Goal: Task Accomplishment & Management: Complete application form

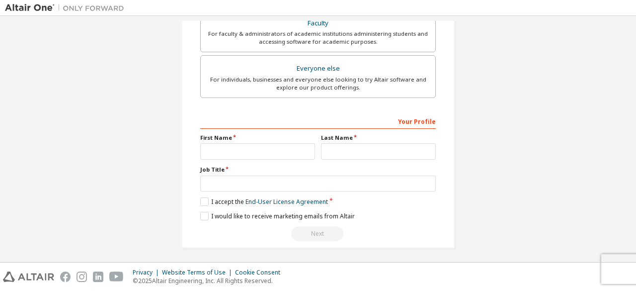
scroll to position [287, 0]
click at [262, 150] on input "text" at bounding box center [257, 151] width 115 height 16
type input "****"
click at [362, 146] on input "text" at bounding box center [378, 151] width 115 height 16
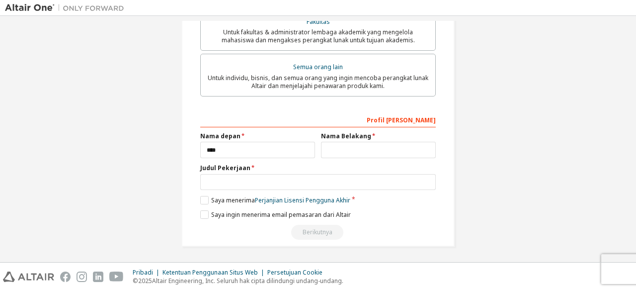
click at [230, 156] on input "****" at bounding box center [257, 150] width 115 height 16
click at [335, 151] on input "text" at bounding box center [378, 150] width 115 height 16
type input "********"
click at [205, 153] on input "****" at bounding box center [257, 150] width 115 height 16
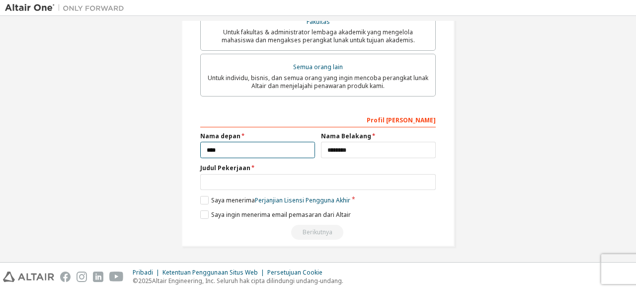
type input "****"
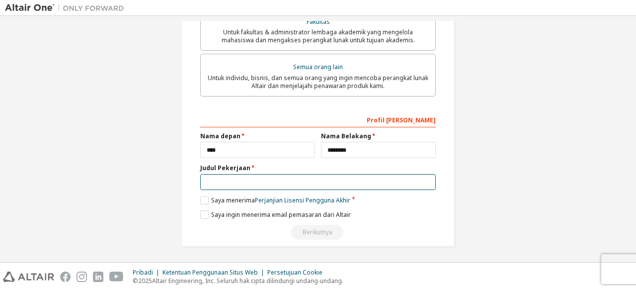
click at [224, 186] on input "text" at bounding box center [318, 182] width 236 height 16
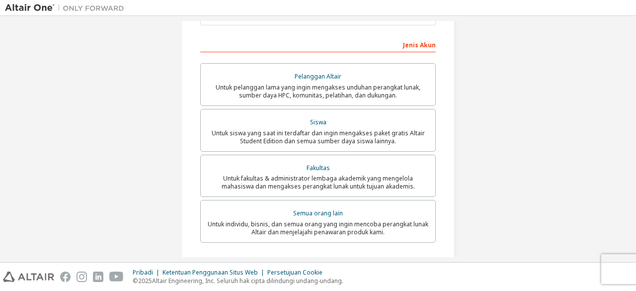
scroll to position [157, 0]
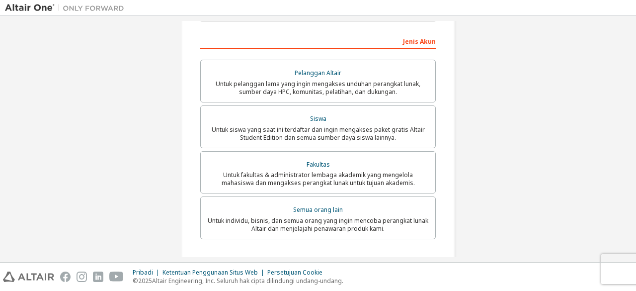
type input "*******"
click at [293, 173] on font "Untuk fakultas & administrator lembaga akademik yang mengelola mahasiswa dan me…" at bounding box center [318, 178] width 193 height 16
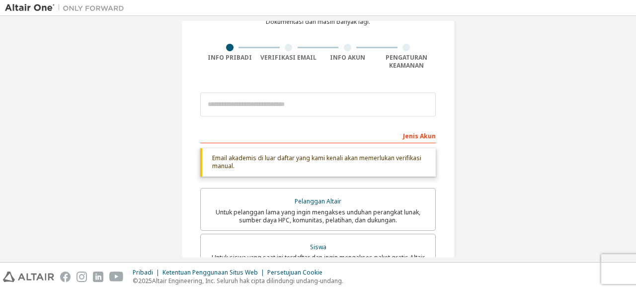
scroll to position [61, 0]
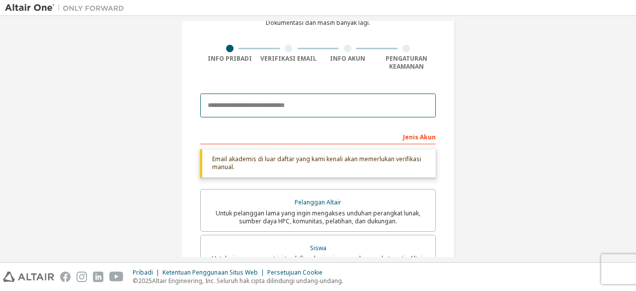
click at [264, 94] on input "email" at bounding box center [318, 105] width 236 height 24
type input "**********"
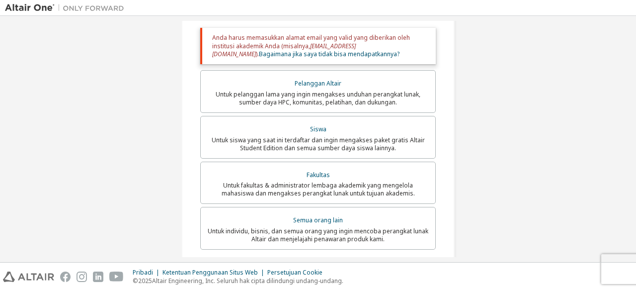
scroll to position [188, 0]
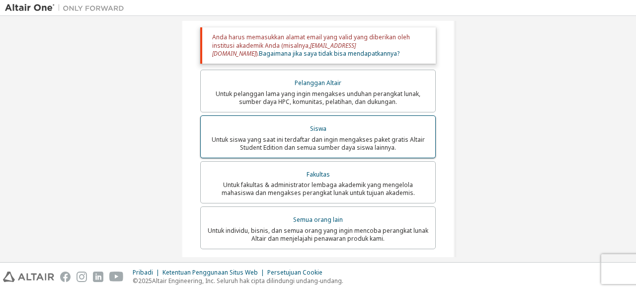
click at [322, 144] on font "Untuk siswa yang saat ini terdaftar dan ingin mengakses paket gratis Altair Stu…" at bounding box center [318, 143] width 213 height 16
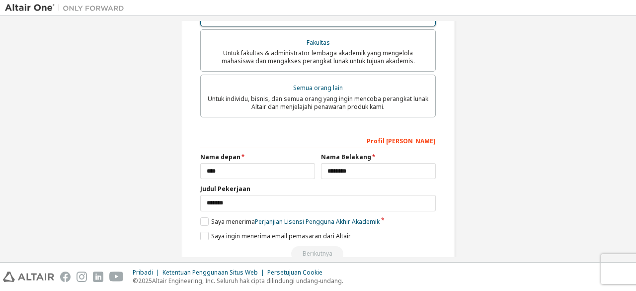
scroll to position [345, 0]
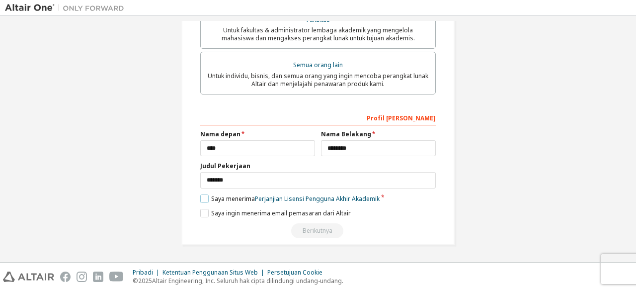
click at [205, 201] on label "Saya menerima Perjanjian Lisensi Pengguna Akhir Akademik" at bounding box center [289, 198] width 179 height 8
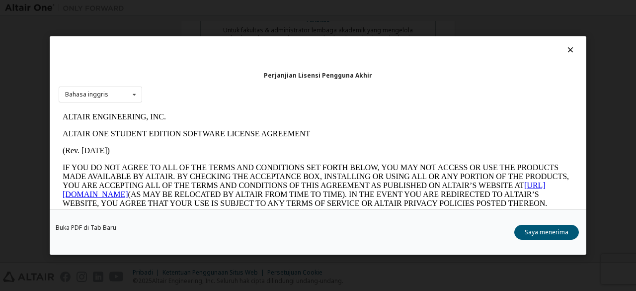
scroll to position [0, 0]
click at [524, 231] on button "Saya menerima" at bounding box center [546, 232] width 65 height 15
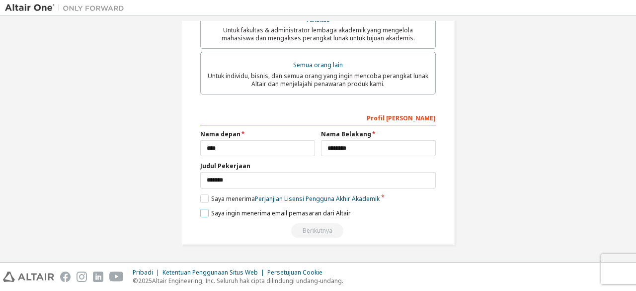
click at [203, 213] on label "Saya ingin menerima email pemasaran dari Altair" at bounding box center [275, 213] width 151 height 8
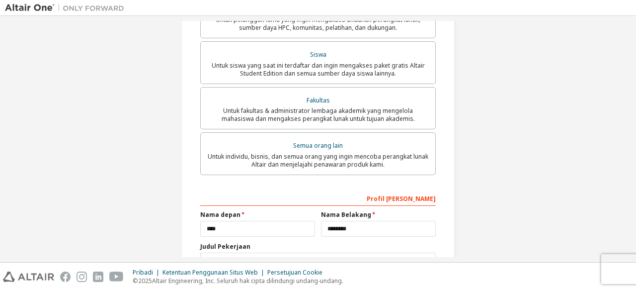
scroll to position [261, 0]
click at [339, 201] on div "Profil [PERSON_NAME]" at bounding box center [318, 199] width 236 height 16
click at [412, 204] on font "Profil [PERSON_NAME]" at bounding box center [401, 199] width 69 height 8
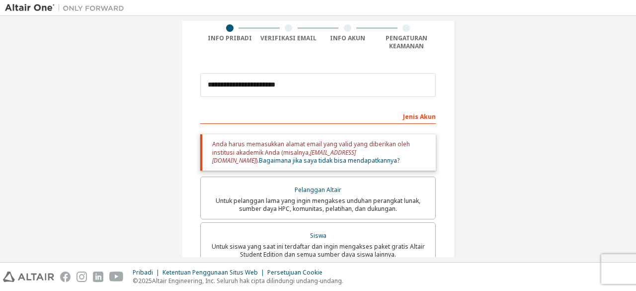
scroll to position [61, 0]
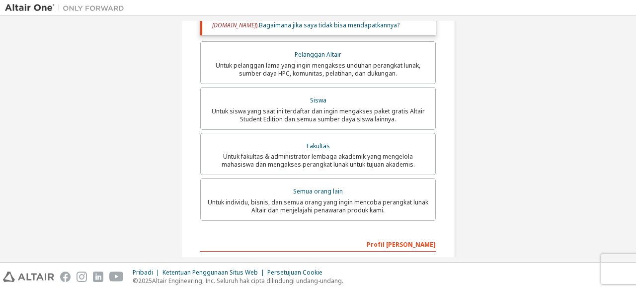
scroll to position [345, 0]
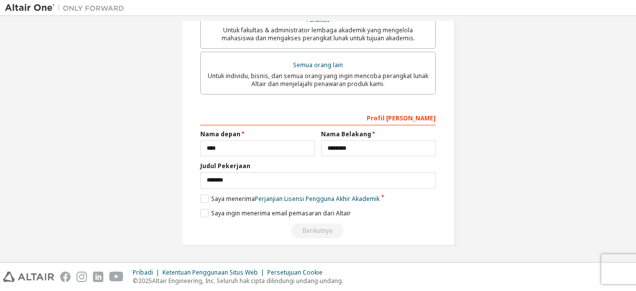
click at [325, 231] on div "Berikutnya" at bounding box center [318, 230] width 236 height 15
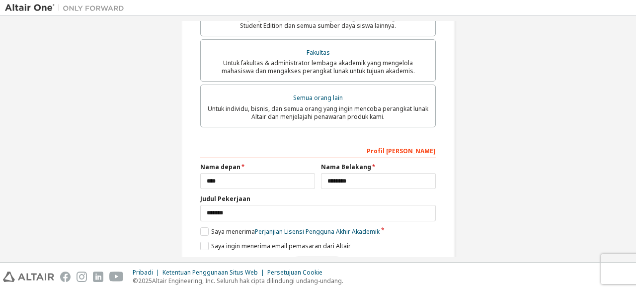
scroll to position [309, 0]
click at [404, 150] on div "Profil [PERSON_NAME]" at bounding box center [318, 151] width 236 height 16
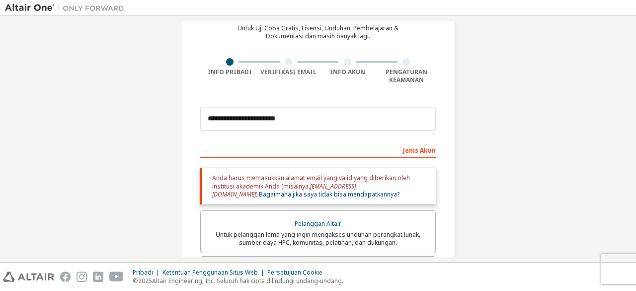
scroll to position [47, 0]
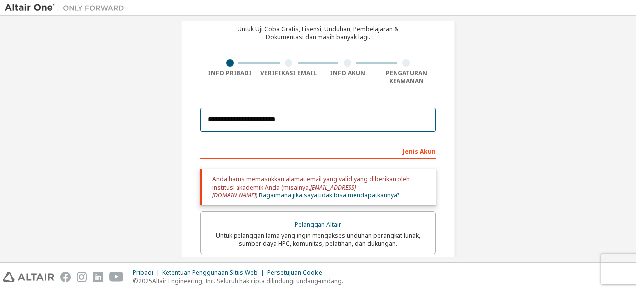
click at [363, 121] on input "**********" at bounding box center [318, 120] width 236 height 24
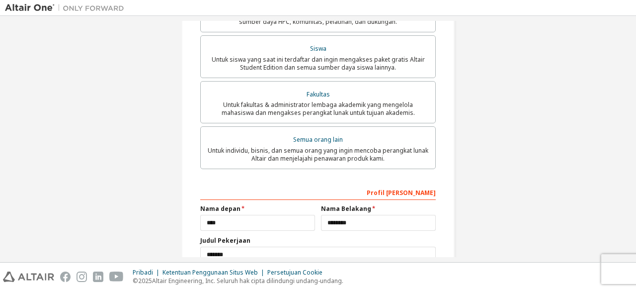
scroll to position [345, 0]
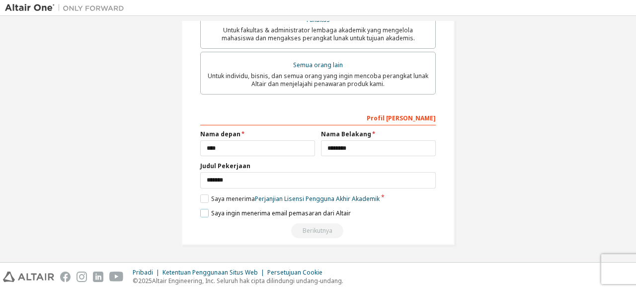
click at [202, 213] on label "Saya ingin menerima email pemasaran dari Altair" at bounding box center [275, 213] width 151 height 8
click at [201, 214] on label "Saya ingin menerima email pemasaran dari Altair" at bounding box center [275, 213] width 151 height 8
click at [200, 197] on label "Saya menerima Perjanjian Lisensi Pengguna Akhir Akademik" at bounding box center [289, 198] width 179 height 8
click at [203, 203] on div "**********" at bounding box center [318, 173] width 236 height 129
click at [201, 197] on label "Saya menerima Perjanjian Lisensi Pengguna Akhir Akademik" at bounding box center [289, 198] width 179 height 8
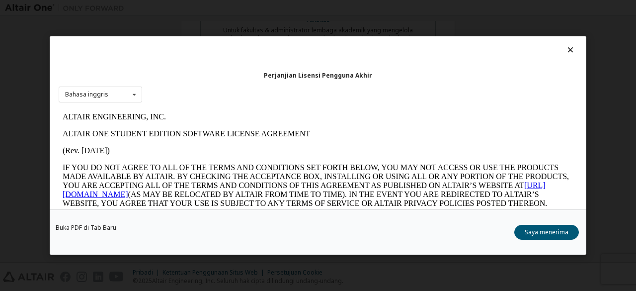
scroll to position [0, 0]
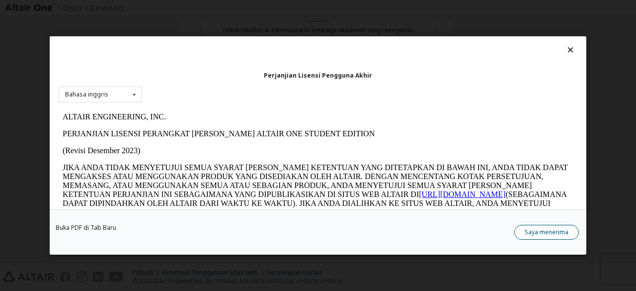
click at [540, 236] on button "Saya menerima" at bounding box center [546, 232] width 65 height 15
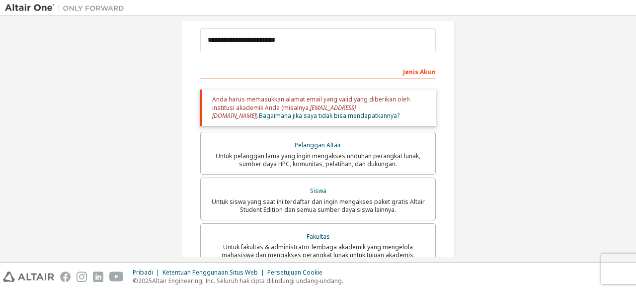
scroll to position [125, 0]
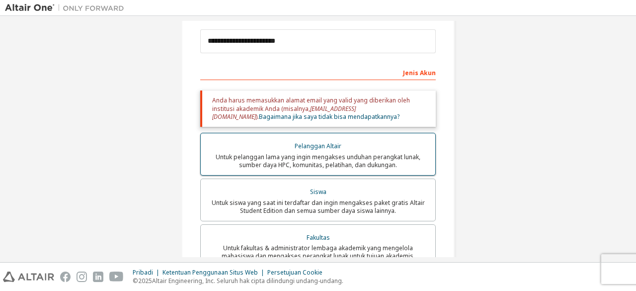
click at [373, 168] on font "Untuk pelanggan lama yang ingin mengakses unduhan perangkat lunak, sumber daya …" at bounding box center [318, 161] width 205 height 16
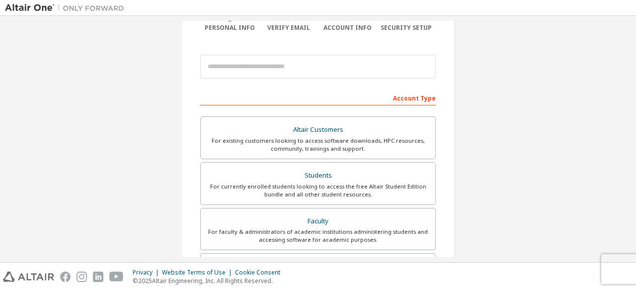
scroll to position [83, 0]
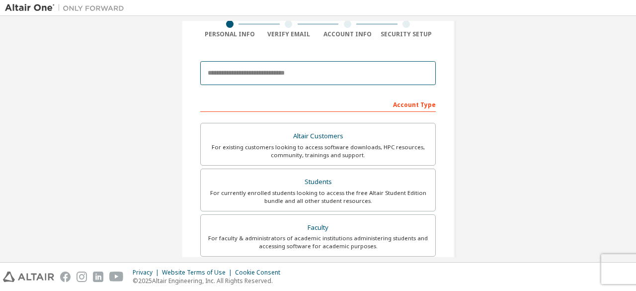
click at [317, 77] on input "email" at bounding box center [318, 73] width 236 height 24
type input "**********"
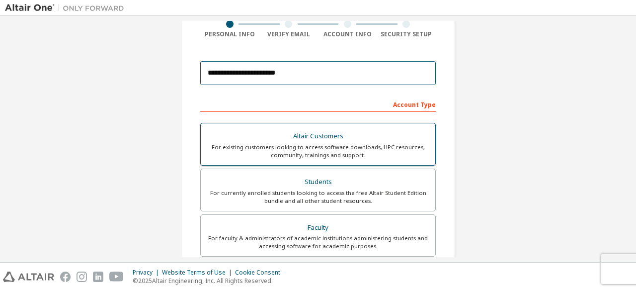
scroll to position [89, 0]
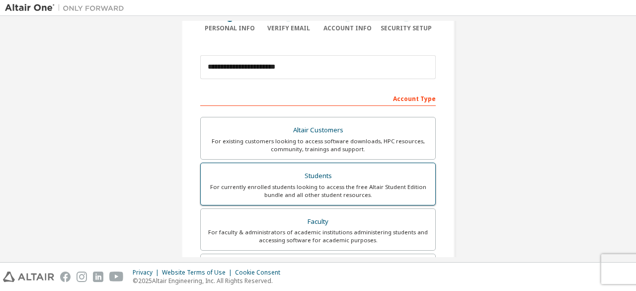
click at [379, 176] on div "Students" at bounding box center [318, 176] width 223 height 14
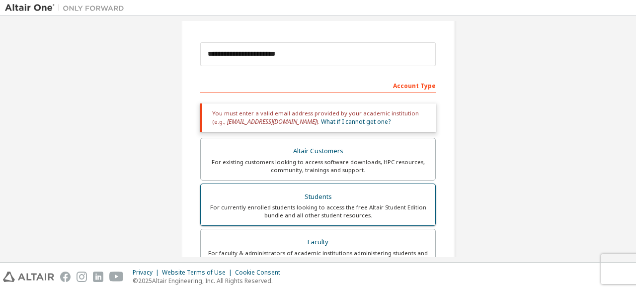
scroll to position [101, 0]
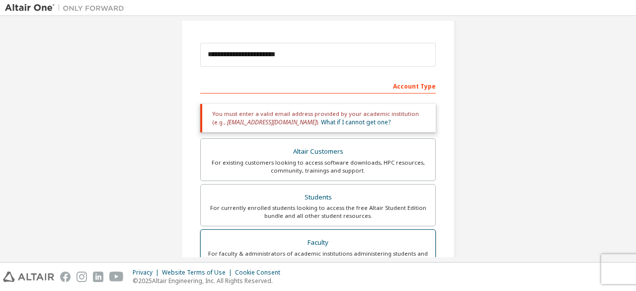
click at [333, 243] on div "Faculty" at bounding box center [318, 243] width 223 height 14
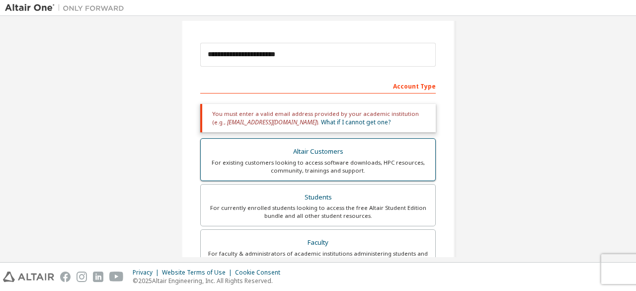
click at [357, 143] on label "Altair Customers For existing customers looking to access software downloads, H…" at bounding box center [318, 159] width 236 height 43
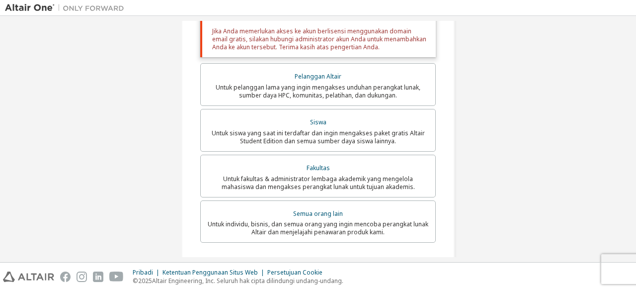
scroll to position [228, 0]
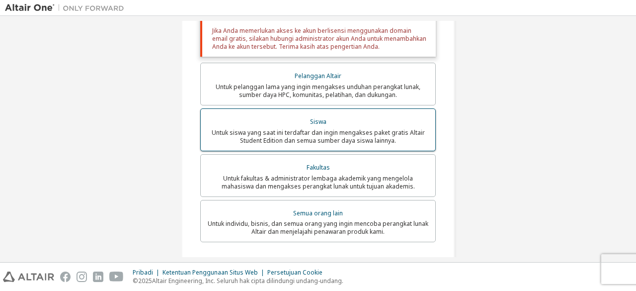
click at [288, 112] on label "Siswa Untuk siswa yang saat ini terdaftar dan ingin mengakses paket gratis Alta…" at bounding box center [318, 129] width 236 height 43
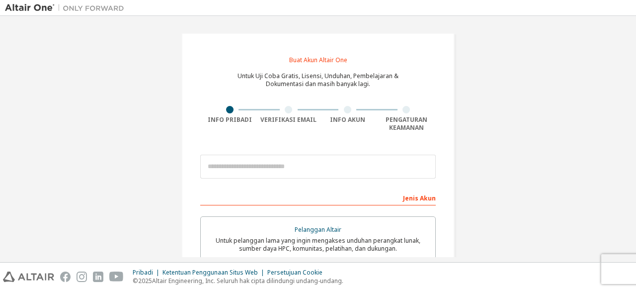
click at [476, 64] on div "Buat Akun Altair One Untuk Uji Coba Gratis, Lisensi, Unduhan, Pembelajaran & Do…" at bounding box center [318, 289] width 626 height 537
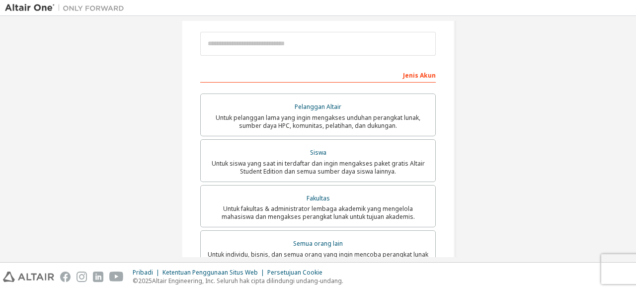
scroll to position [151, 0]
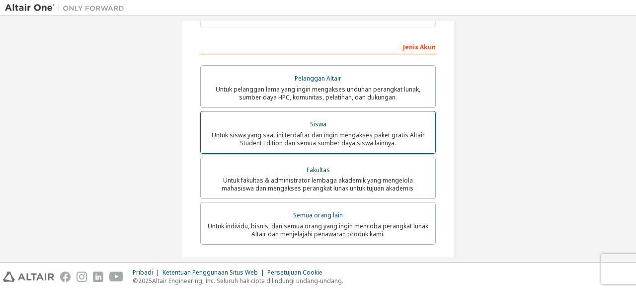
click at [345, 133] on font "Untuk siswa yang saat ini terdaftar dan ingin mengakses paket gratis Altair Stu…" at bounding box center [318, 139] width 213 height 16
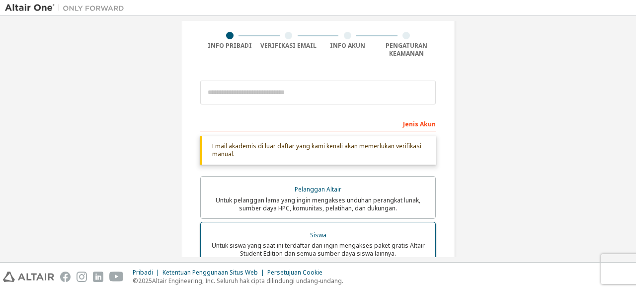
scroll to position [72, 0]
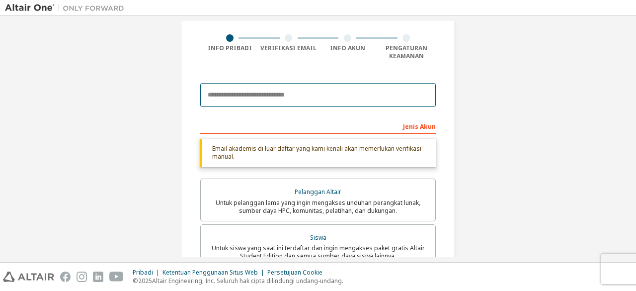
click at [321, 92] on input "email" at bounding box center [318, 95] width 236 height 24
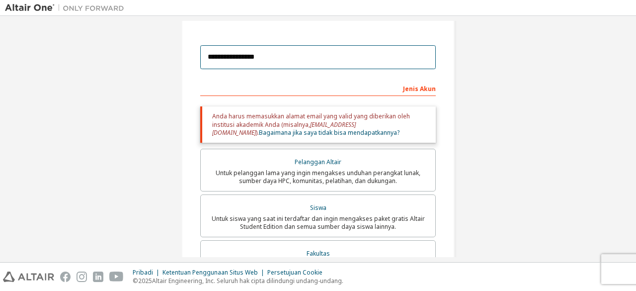
scroll to position [109, 0]
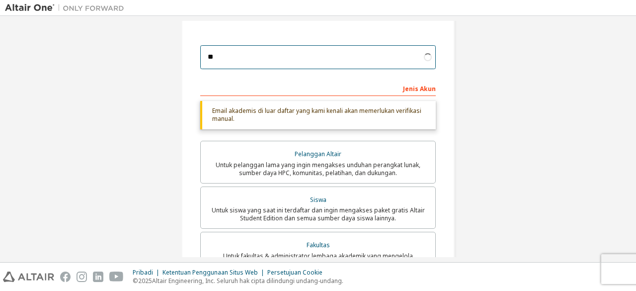
type input "*"
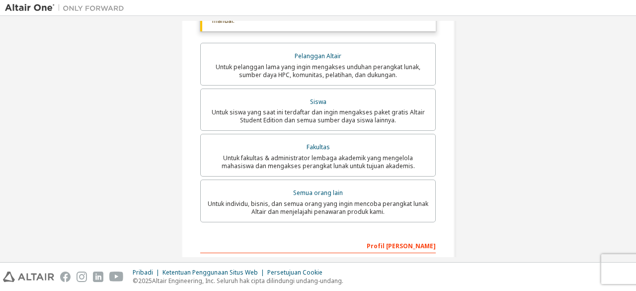
scroll to position [234, 0]
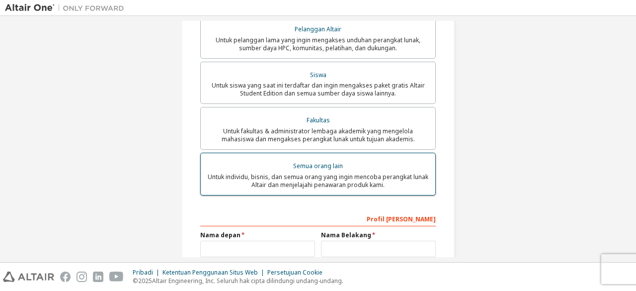
click at [299, 169] on font "Semua orang lain" at bounding box center [318, 166] width 50 height 8
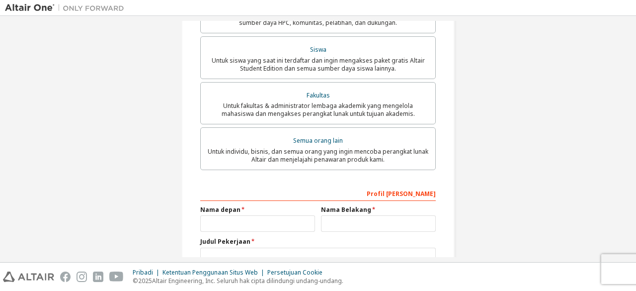
scroll to position [226, 0]
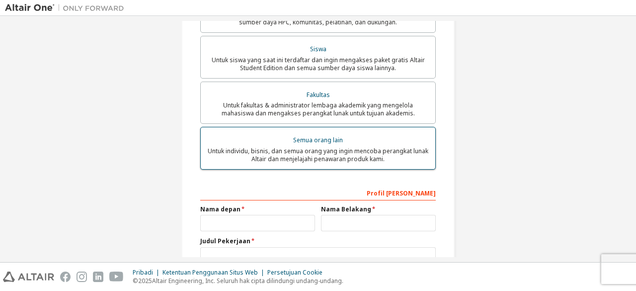
click at [304, 148] on font "Untuk individu, bisnis, dan semua orang yang ingin mencoba perangkat lunak Alta…" at bounding box center [318, 155] width 221 height 16
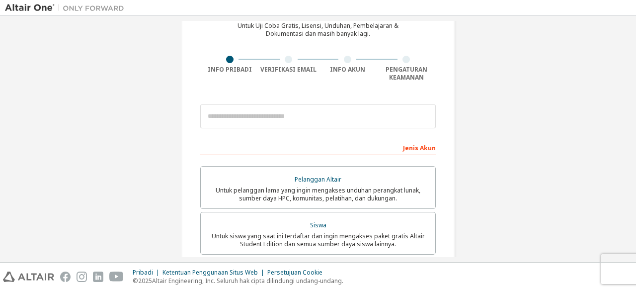
scroll to position [50, 0]
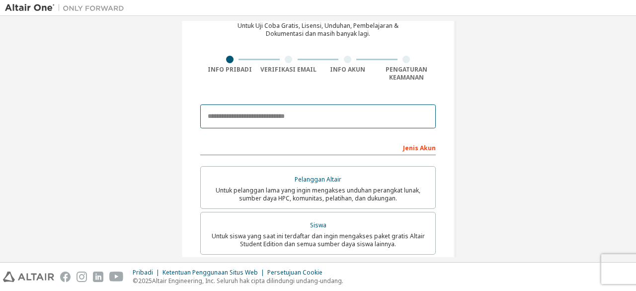
click at [296, 120] on input "email" at bounding box center [318, 116] width 236 height 24
type input "**********"
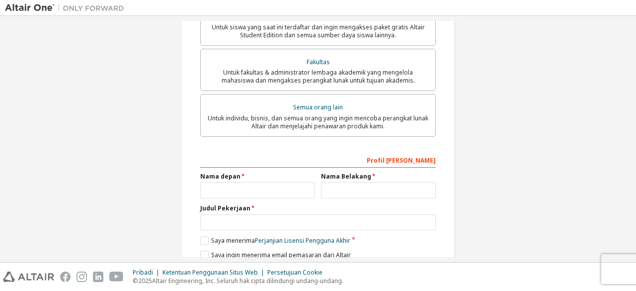
scroll to position [261, 0]
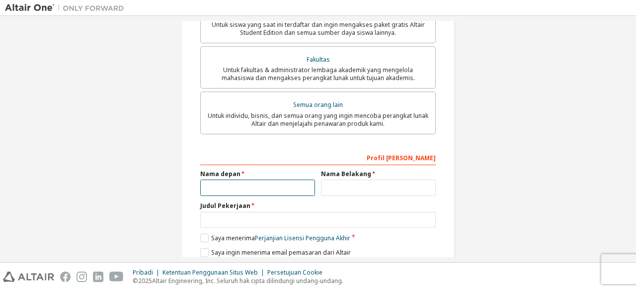
click at [263, 183] on input "text" at bounding box center [257, 187] width 115 height 16
type input "****"
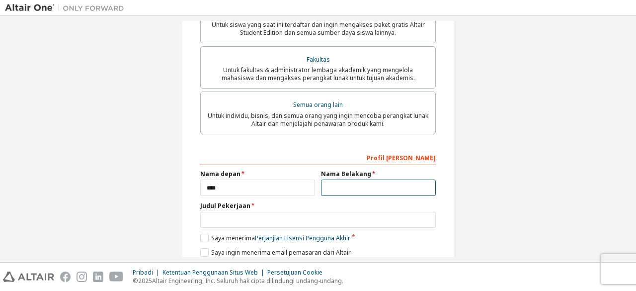
click at [357, 188] on input "text" at bounding box center [378, 187] width 115 height 16
type input "********"
click at [252, 230] on div "Profil Anda Nama depan **** Nama Belakang ******** Judul Pekerjaan Harap berika…" at bounding box center [318, 213] width 236 height 129
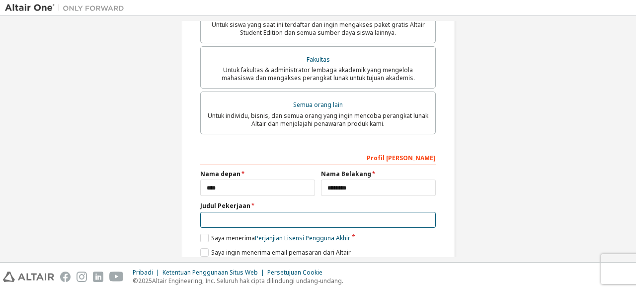
click at [244, 223] on input "text" at bounding box center [318, 220] width 236 height 16
type input "*******"
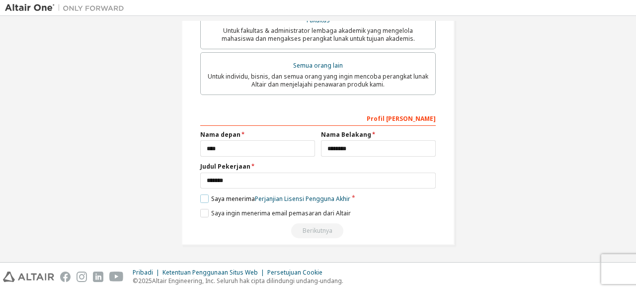
click at [205, 200] on label "Saya menerima Perjanjian Lisensi Pengguna Akhir" at bounding box center [275, 198] width 150 height 8
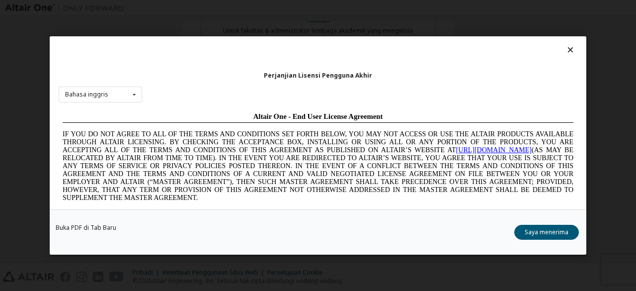
scroll to position [0, 0]
click at [559, 226] on button "Saya menerima" at bounding box center [546, 232] width 65 height 15
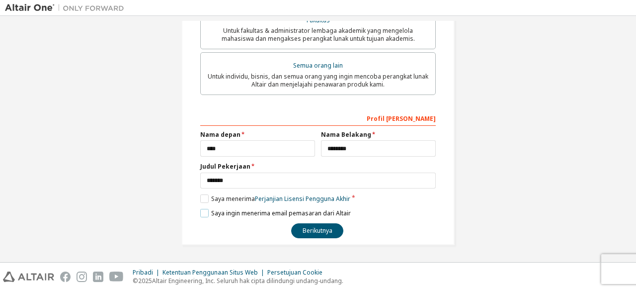
click at [205, 213] on label "Saya ingin menerima email pemasaran dari Altair" at bounding box center [275, 213] width 151 height 8
click at [306, 232] on font "Berikutnya" at bounding box center [318, 230] width 30 height 8
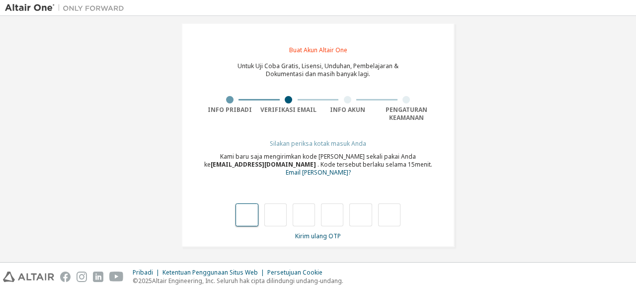
scroll to position [11, 0]
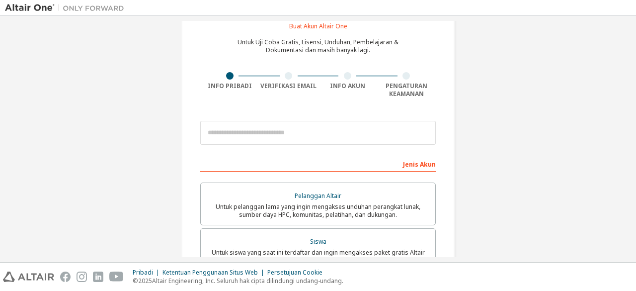
scroll to position [40, 0]
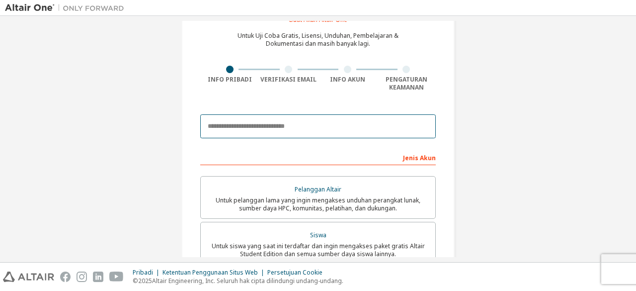
click at [339, 122] on input "email" at bounding box center [318, 126] width 236 height 24
type input "**********"
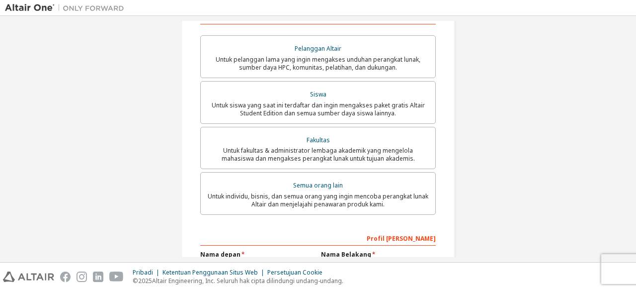
scroll to position [185, 0]
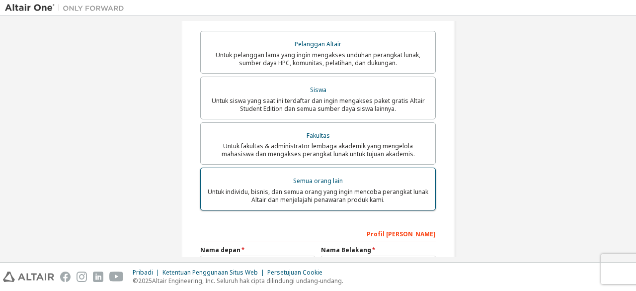
click at [310, 182] on font "Semua orang lain" at bounding box center [318, 180] width 50 height 8
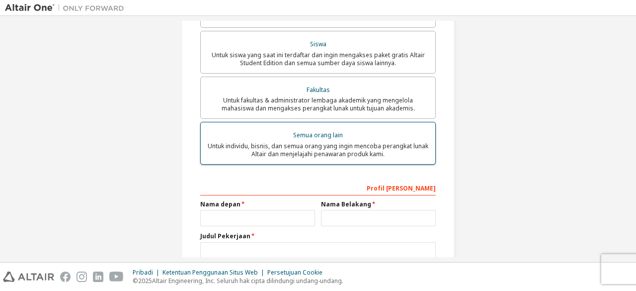
scroll to position [232, 0]
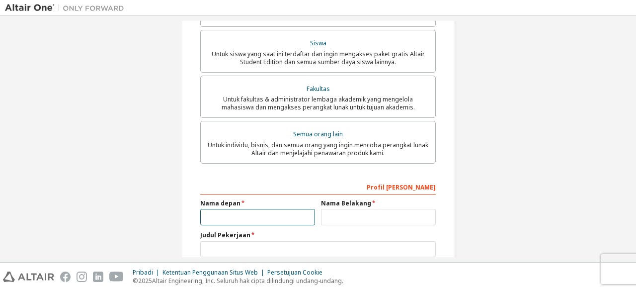
click at [280, 220] on input "text" at bounding box center [257, 217] width 115 height 16
type input "****"
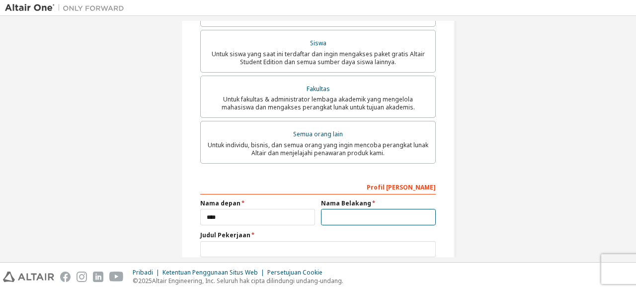
click at [337, 220] on input "text" at bounding box center [378, 217] width 115 height 16
type input "********"
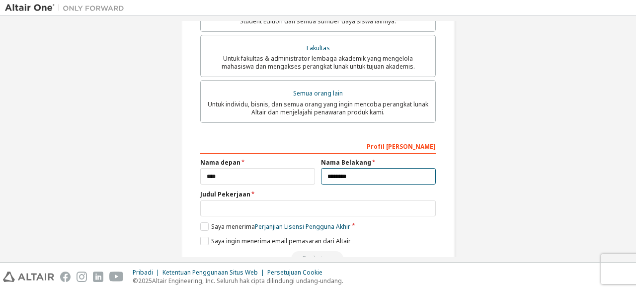
scroll to position [273, 0]
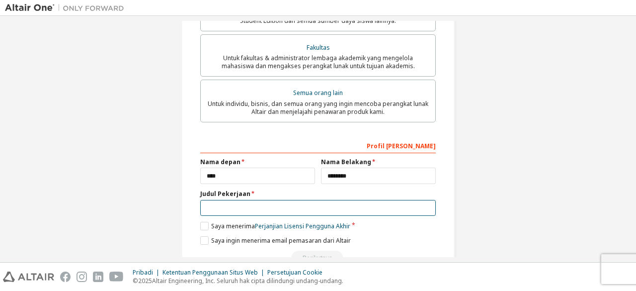
click at [358, 212] on input "text" at bounding box center [318, 208] width 236 height 16
type input "*******"
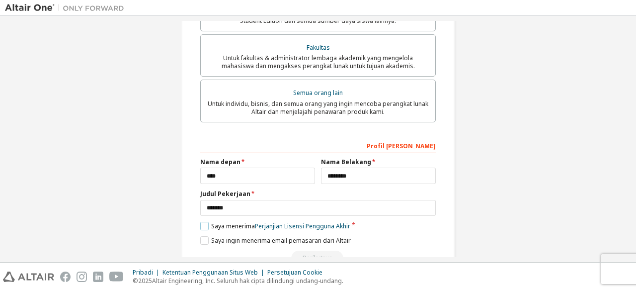
click at [203, 230] on label "Saya menerima Perjanjian Lisensi Pengguna Akhir" at bounding box center [275, 226] width 150 height 8
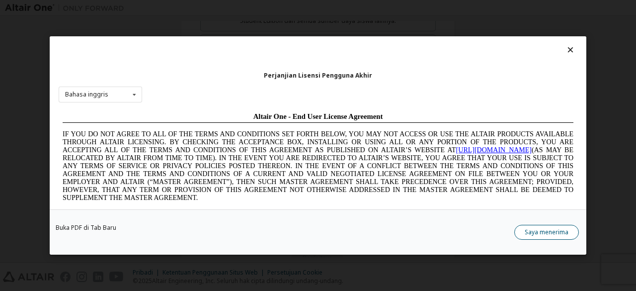
scroll to position [0, 0]
click at [531, 233] on font "Saya menerima" at bounding box center [547, 232] width 44 height 8
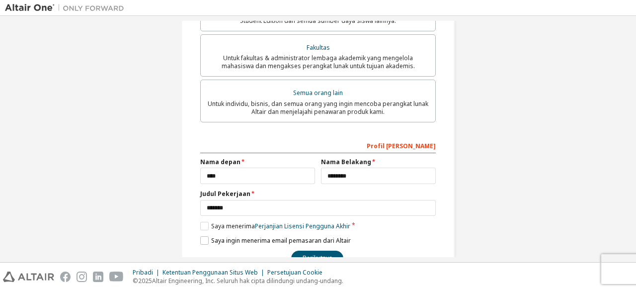
click at [200, 241] on label "Saya ingin menerima email pemasaran dari Altair" at bounding box center [275, 240] width 151 height 8
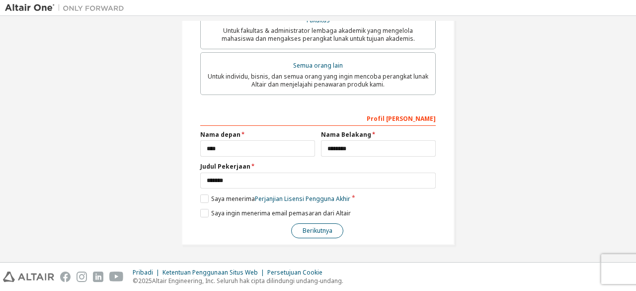
click at [315, 224] on button "Berikutnya" at bounding box center [317, 230] width 52 height 15
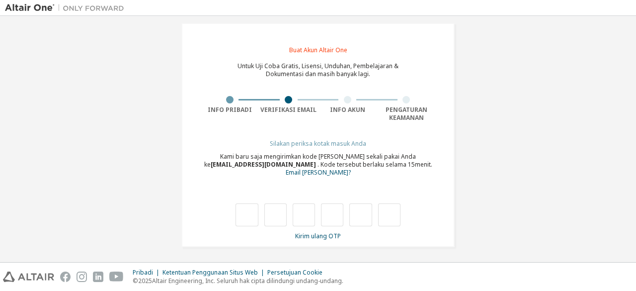
scroll to position [11, 0]
click at [316, 232] on font "Kirim ulang OTP" at bounding box center [318, 235] width 46 height 8
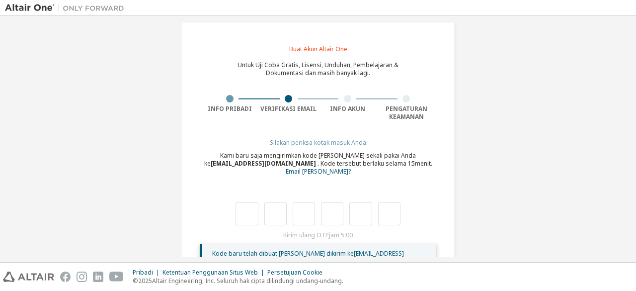
scroll to position [50, 0]
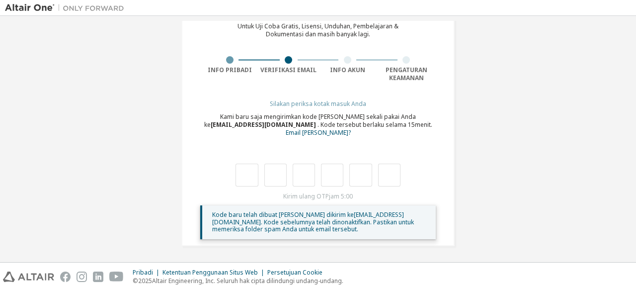
click at [306, 222] on font ". Kode sebelumnya telah dinonaktifkan. Pastikan untuk memeriksa folder spam And…" at bounding box center [313, 226] width 202 height 16
